Goal: Information Seeking & Learning: Learn about a topic

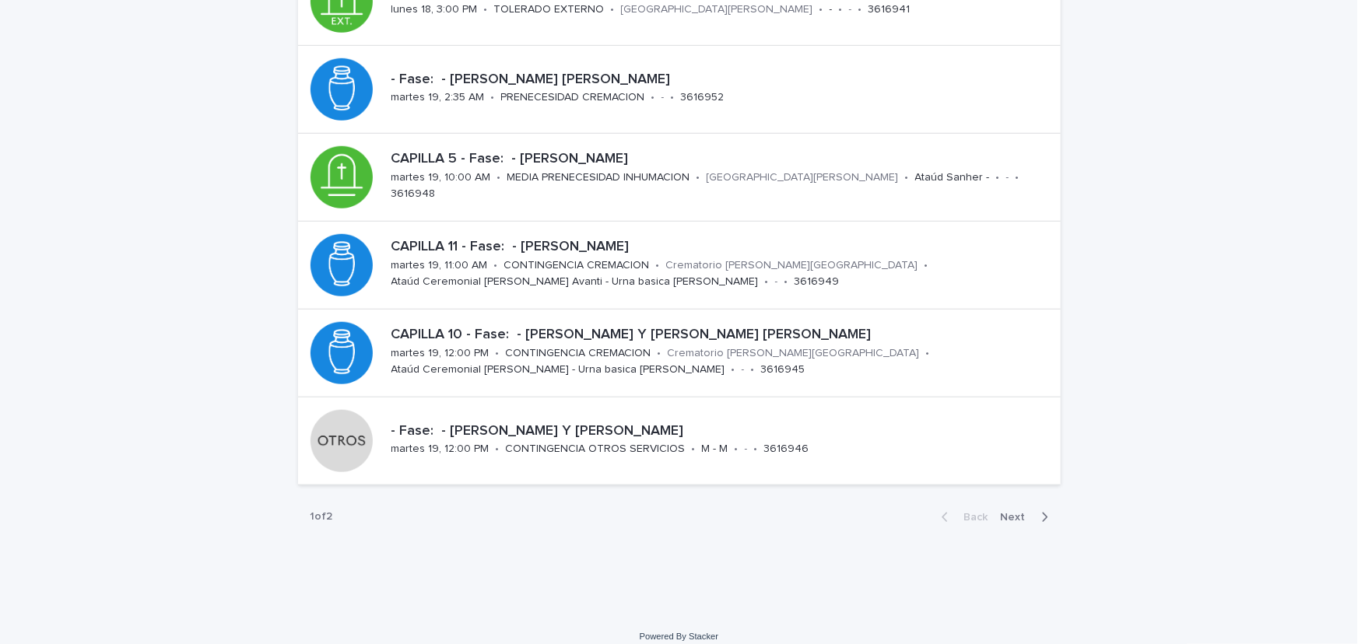
scroll to position [569, 0]
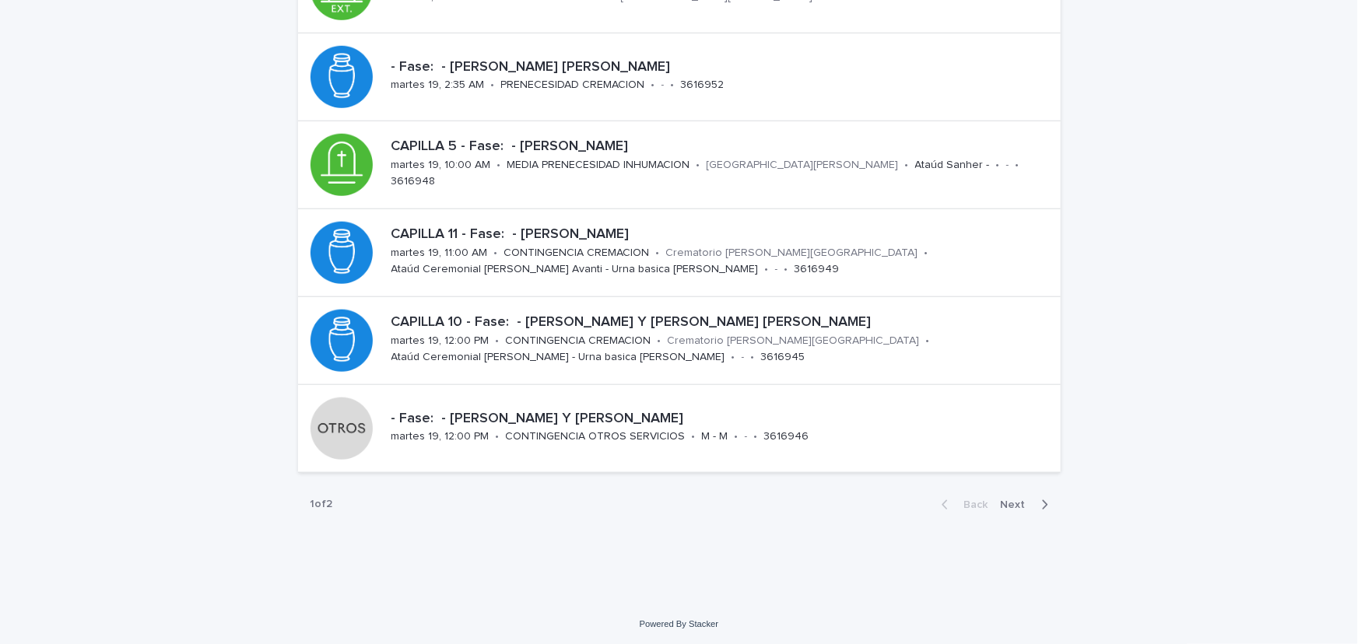
click at [1035, 499] on div "button" at bounding box center [1041, 505] width 13 height 14
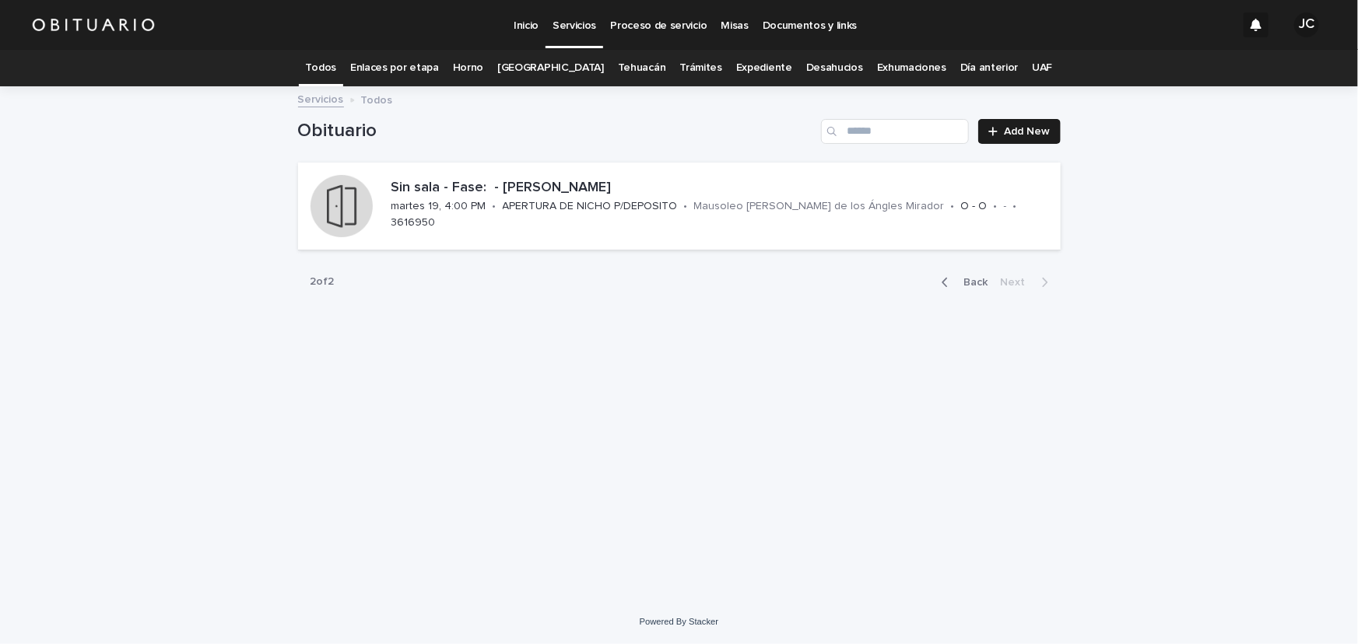
click at [336, 72] on link "Todos" at bounding box center [321, 68] width 30 height 37
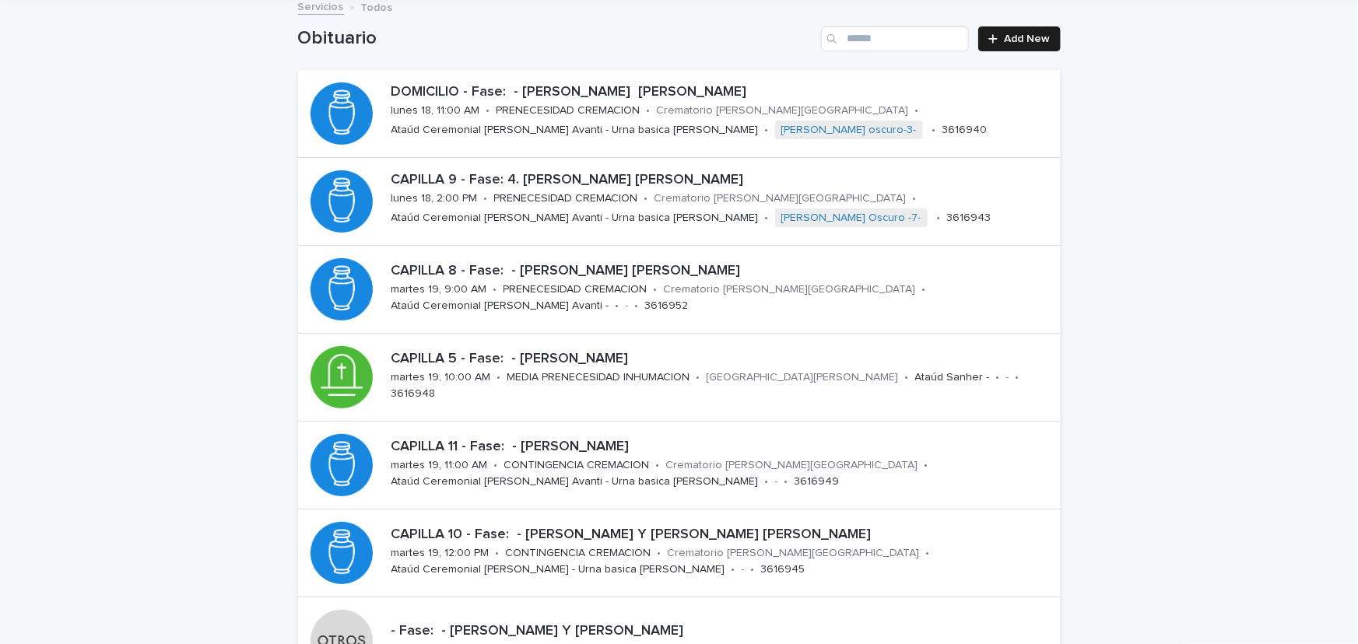
scroll to position [93, 0]
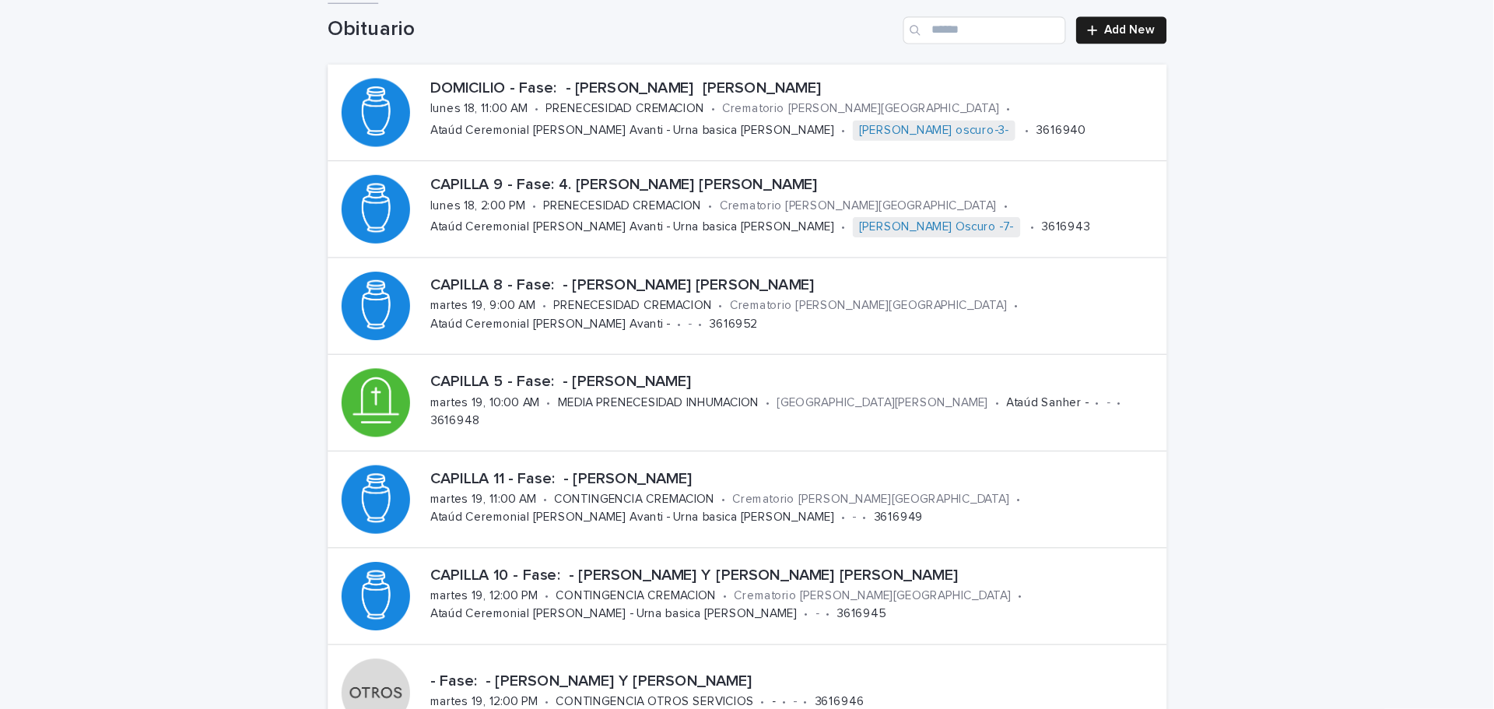
scroll to position [102, 0]
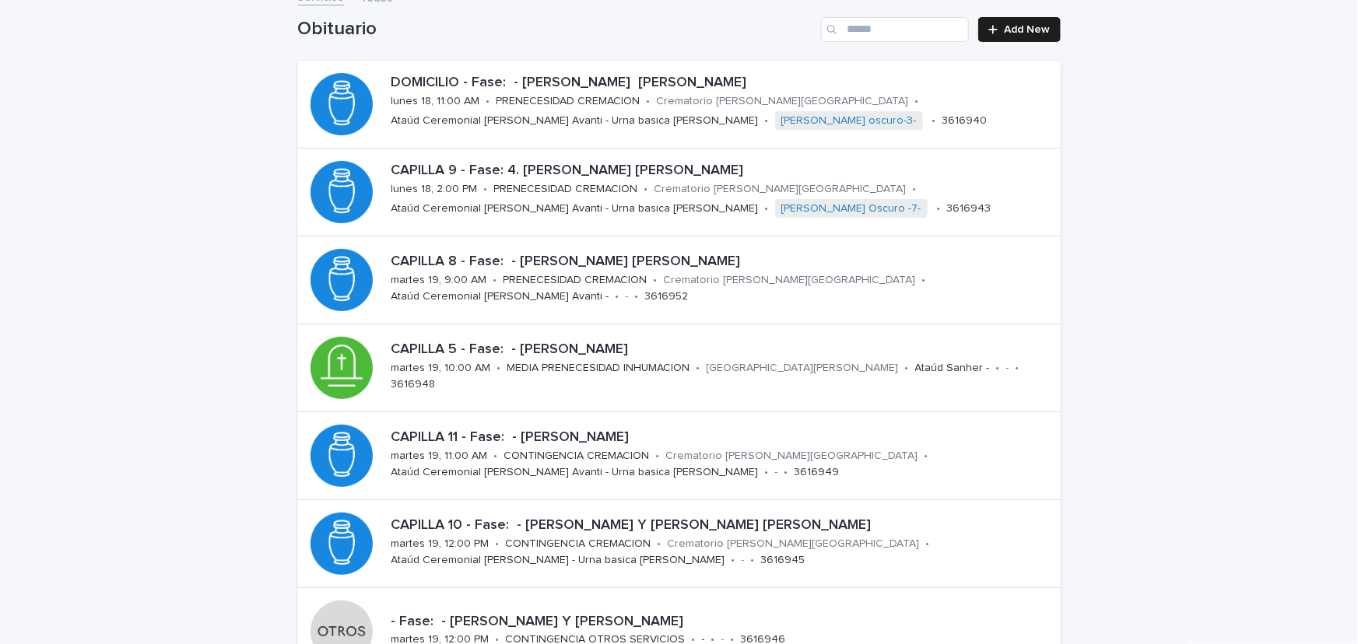
click at [1239, 241] on div "Loading... Saving… Loading... Saving… Obituario Add New DOMICILIO - Fase: - [PE…" at bounding box center [679, 527] width 1358 height 1083
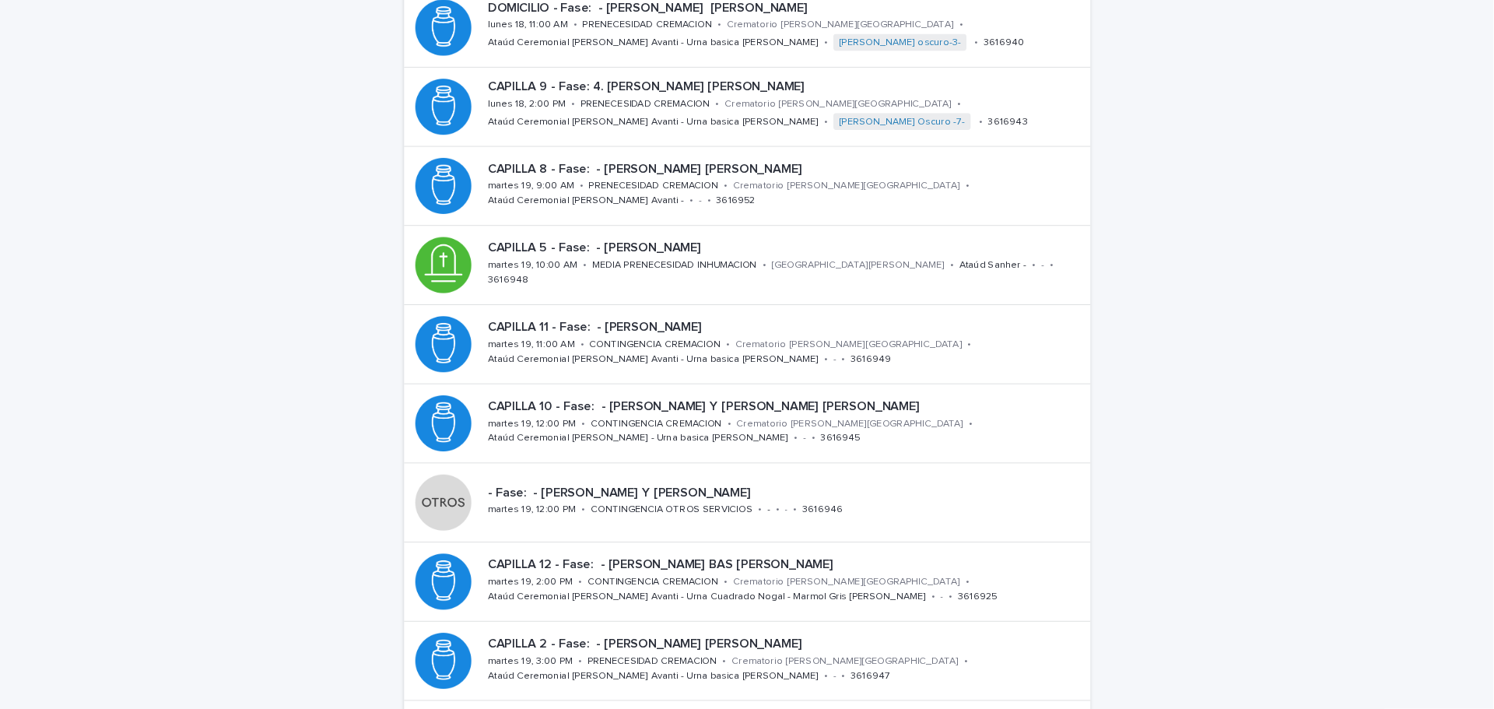
scroll to position [173, 0]
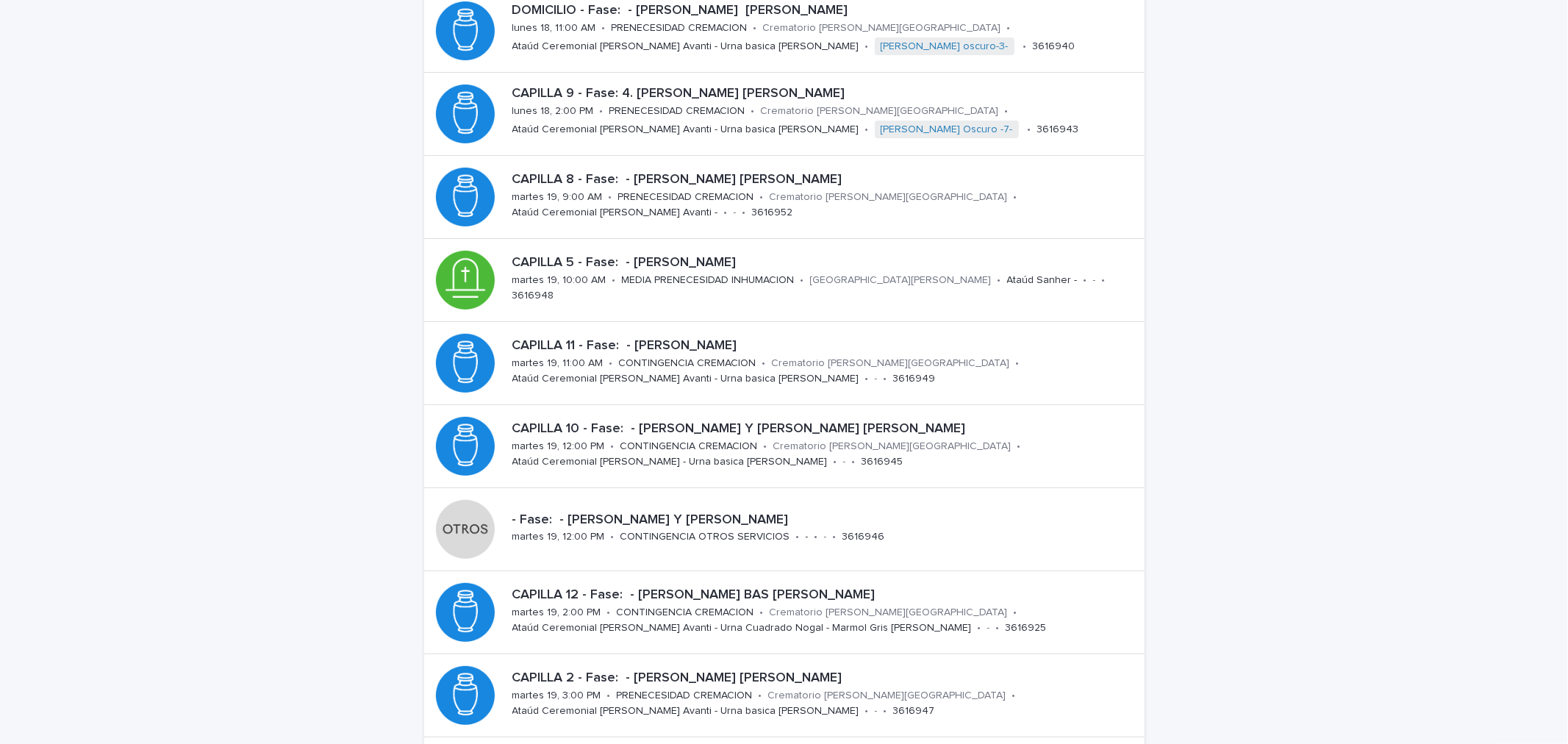
click at [1283, 273] on div "Loading... Saving… Loading... Saving… Obituario Add New DOMICILIO - Fase: - [PE…" at bounding box center [784, 430] width 1568 height 1024
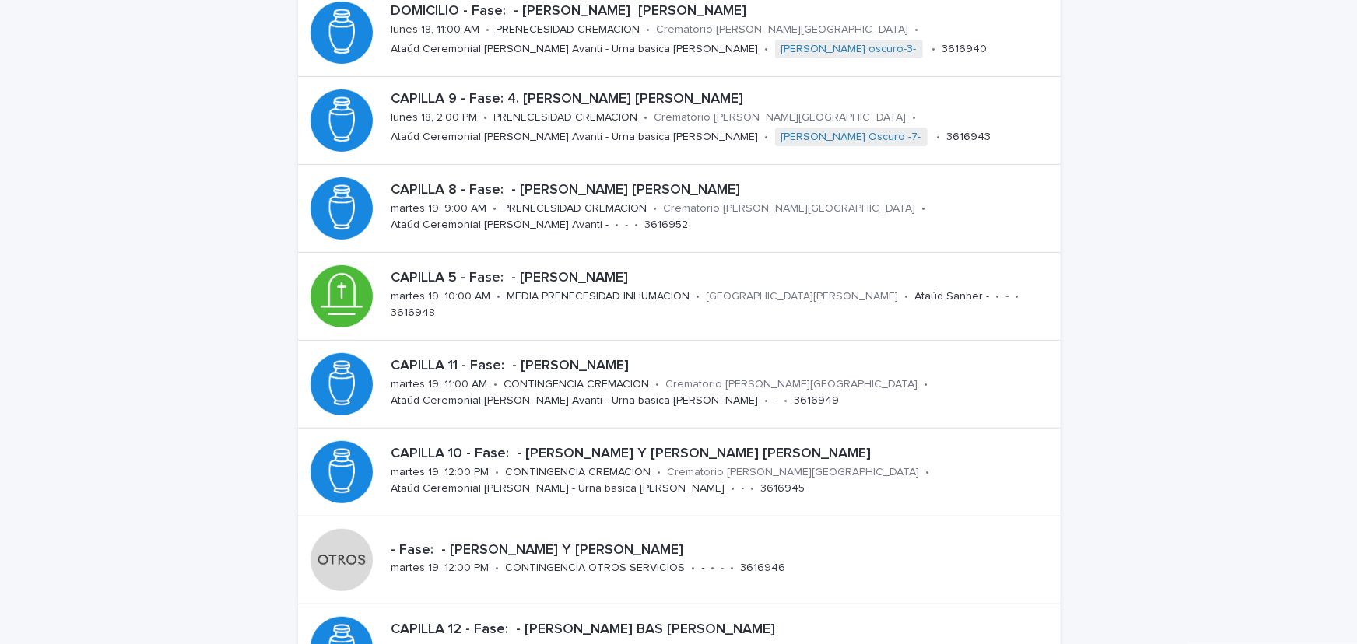
scroll to position [173, 0]
click at [223, 102] on div "Loading... Saving… Loading... Saving… Obituario Add New DOMICILIO - Fase: - [PE…" at bounding box center [679, 456] width 1358 height 1083
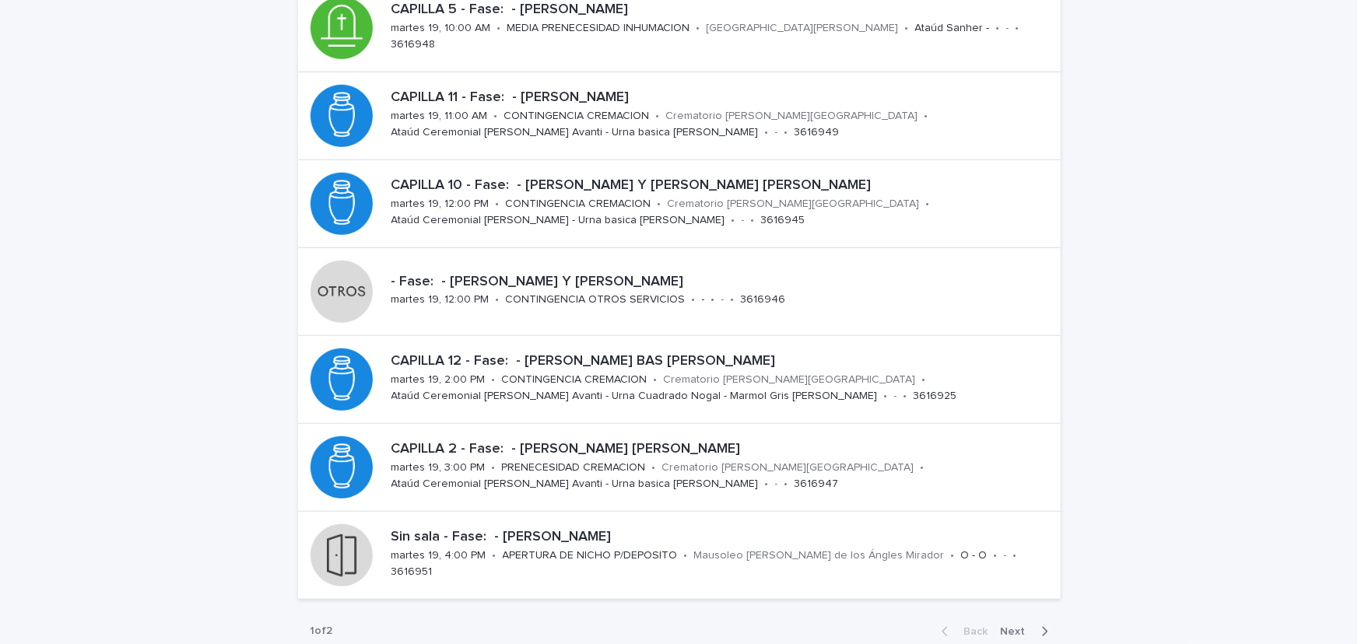
scroll to position [482, 0]
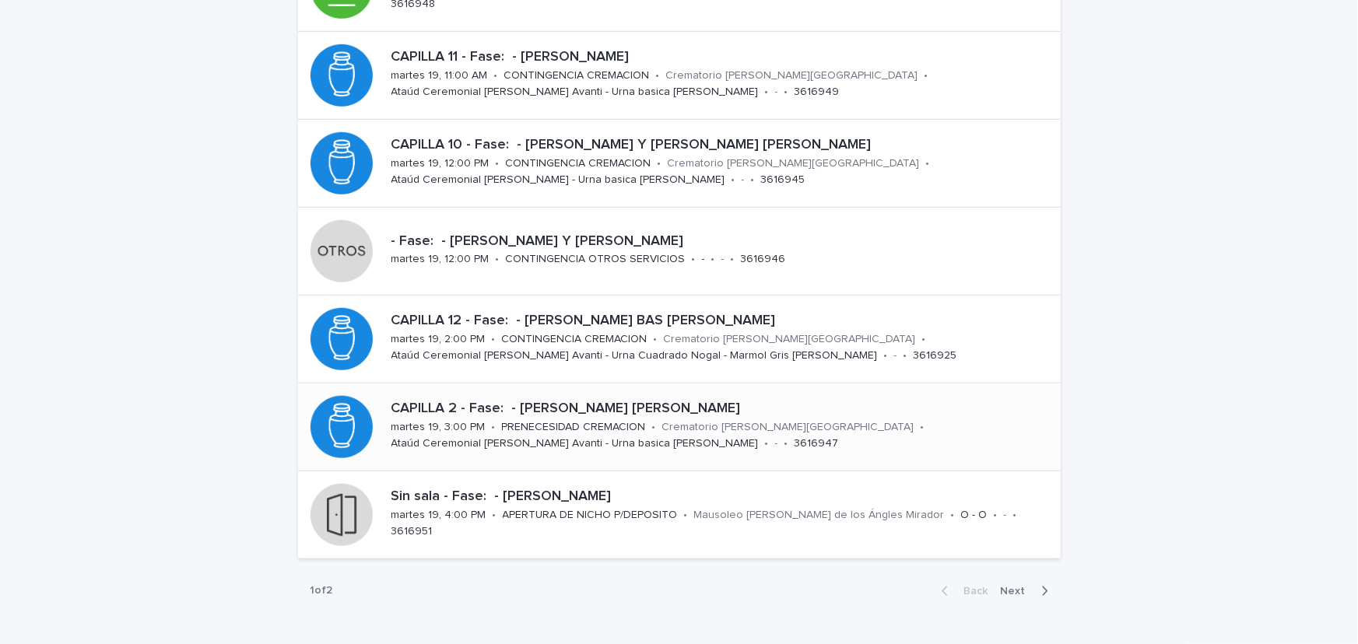
click at [652, 421] on p "•" at bounding box center [654, 427] width 4 height 13
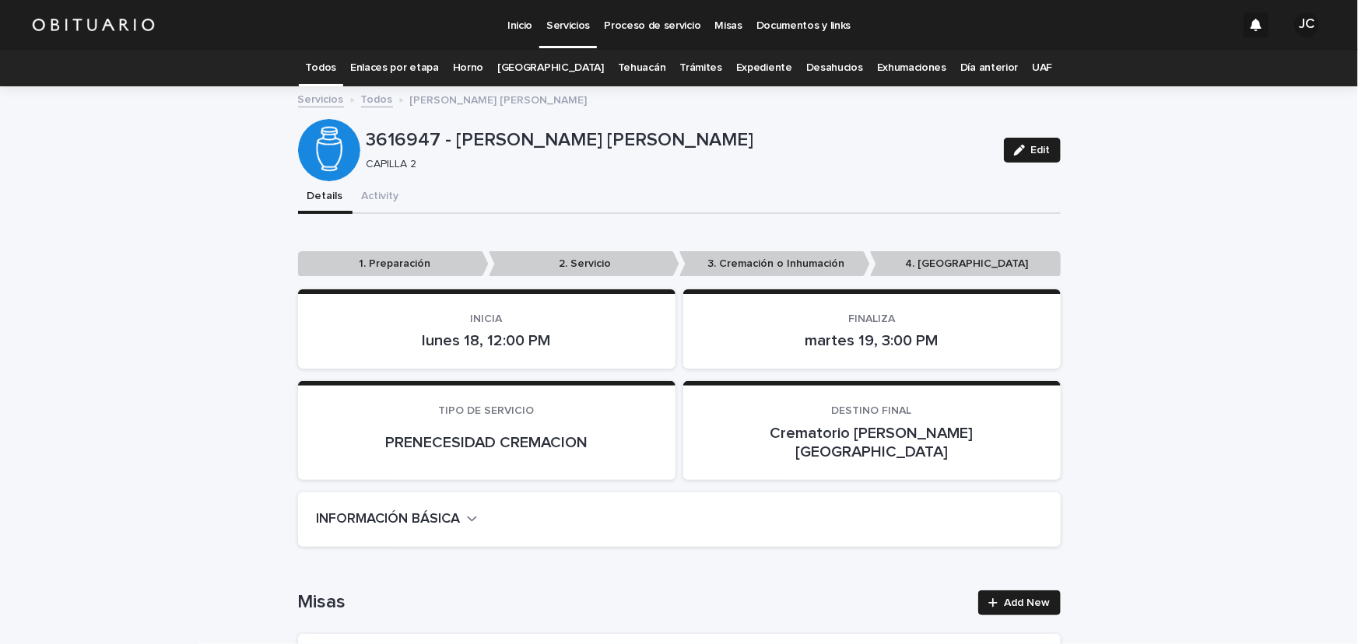
click at [336, 69] on link "Todos" at bounding box center [321, 68] width 30 height 37
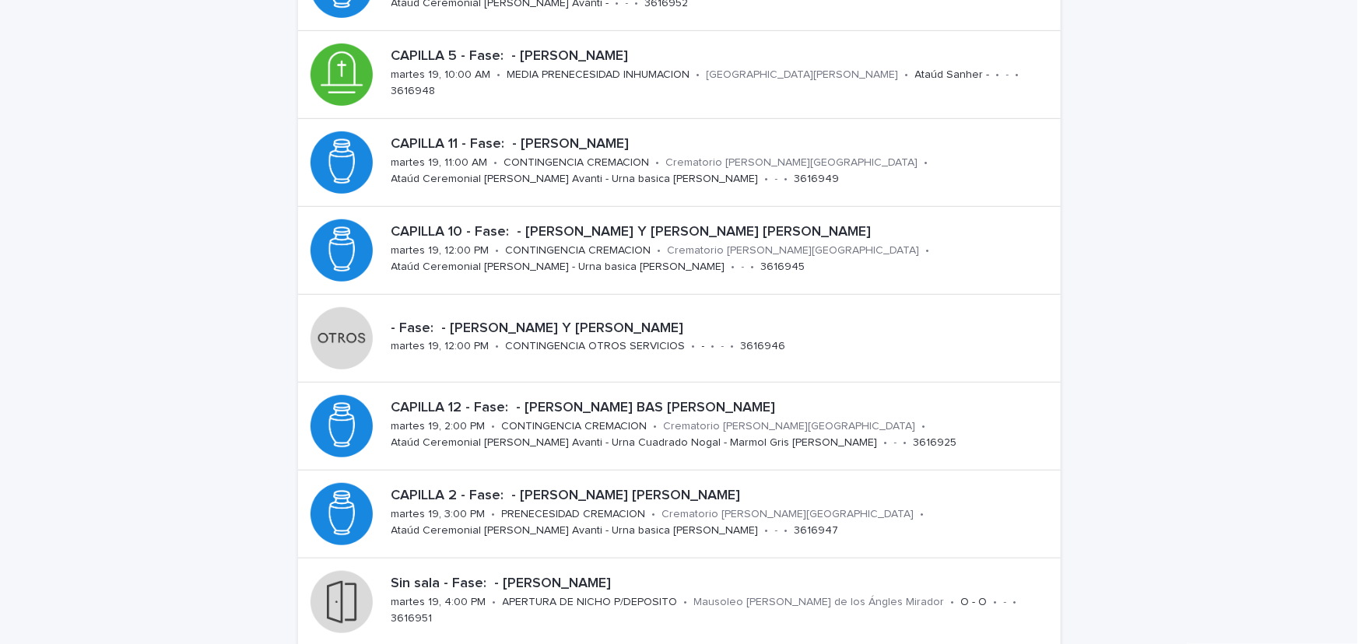
scroll to position [401, 0]
